Goal: Navigation & Orientation: Go to known website

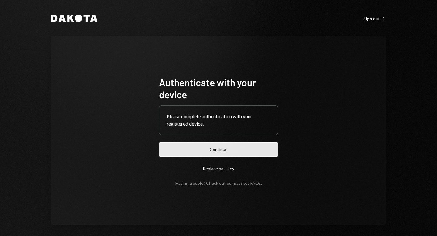
click at [257, 151] on button "Continue" at bounding box center [218, 149] width 119 height 14
